Goal: Find specific page/section: Find specific page/section

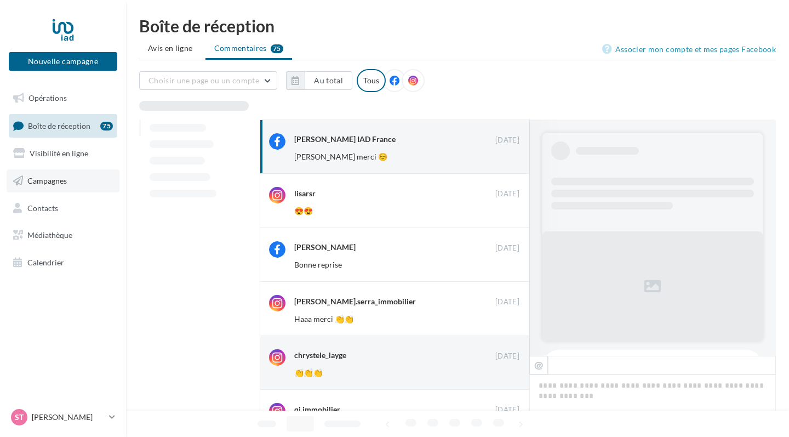
click at [54, 182] on span "Campagnes" at bounding box center [46, 180] width 39 height 9
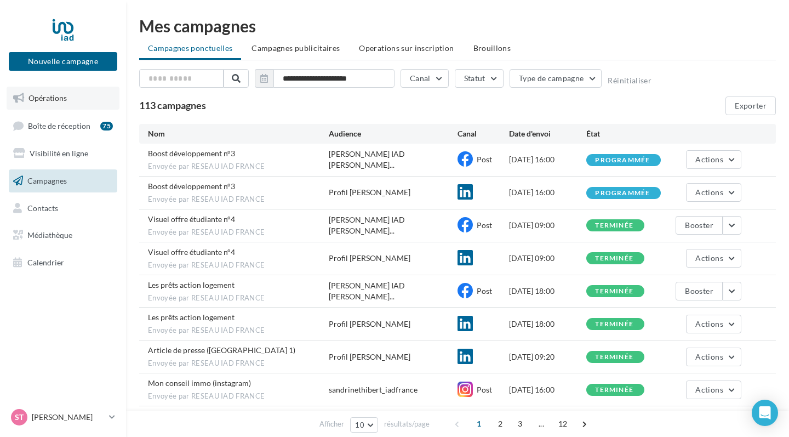
click at [61, 97] on span "Opérations" at bounding box center [47, 97] width 38 height 9
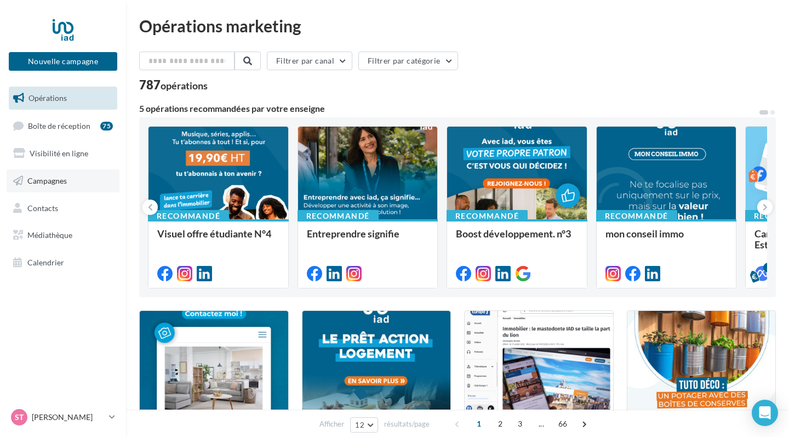
click at [44, 184] on span "Campagnes" at bounding box center [46, 180] width 39 height 9
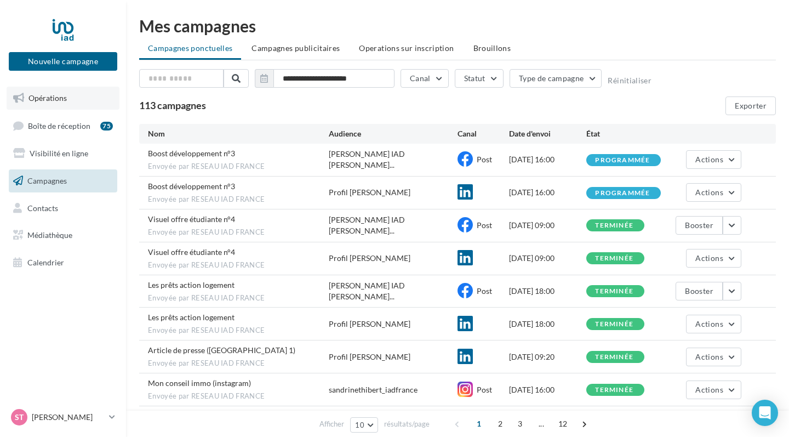
click at [60, 101] on span "Opérations" at bounding box center [47, 97] width 38 height 9
